Goal: Find specific fact: Find specific fact

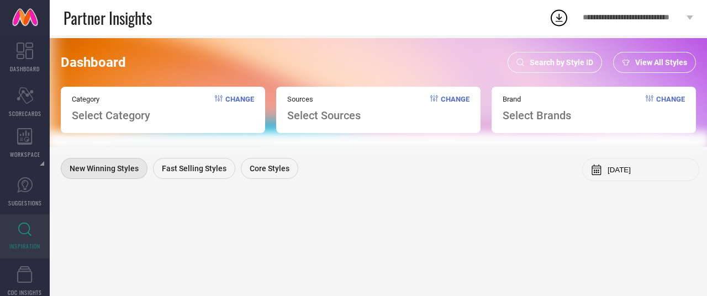
click at [548, 54] on div "Search by Style ID" at bounding box center [555, 62] width 94 height 21
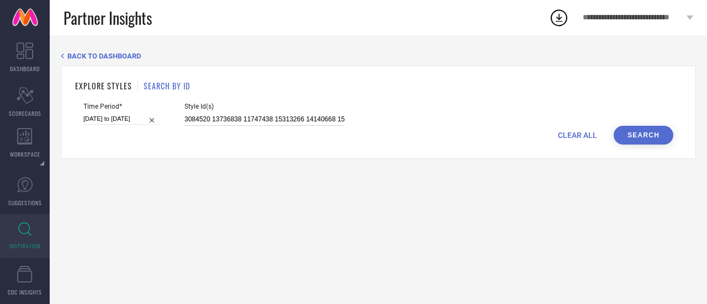
scroll to position [0, 112]
drag, startPoint x: 182, startPoint y: 118, endPoint x: 442, endPoint y: 125, distance: 260.8
click at [442, 125] on div "Time Period* [DATE] to [DATE] Style Id(s) 3084520 13736838 11747438 15313266 14…" at bounding box center [378, 114] width 590 height 23
paste input "28115420 28115318 28115316 28115404 28437230 28115344 28121462 29400750 2812144…"
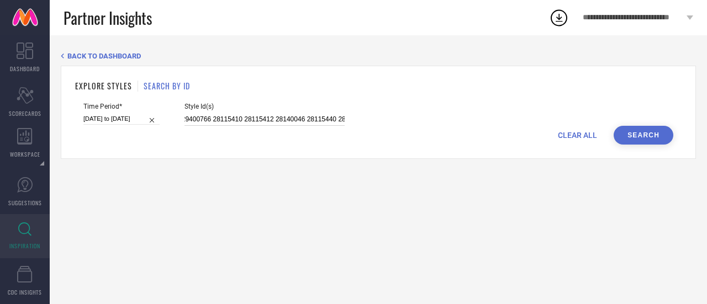
type input "28115420 28115318 28115316 28115404 28437230 28115344 28121462 29400750 2812144…"
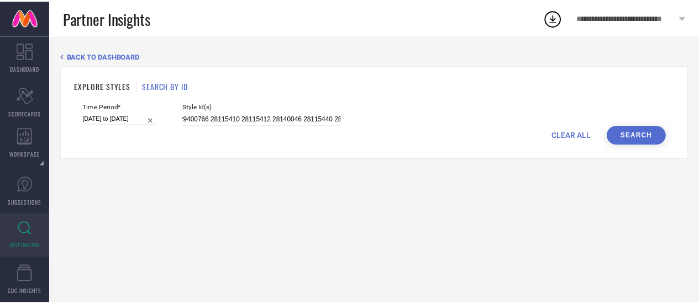
scroll to position [0, 0]
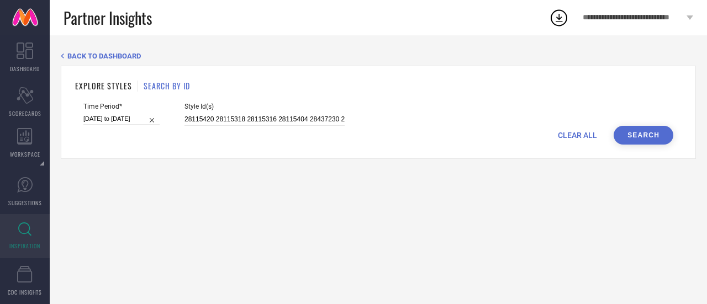
click at [647, 136] on button "Search" at bounding box center [644, 135] width 60 height 19
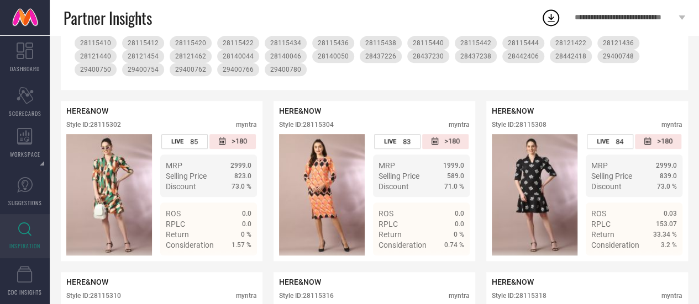
scroll to position [221, 0]
